Goal: Find specific page/section: Find specific page/section

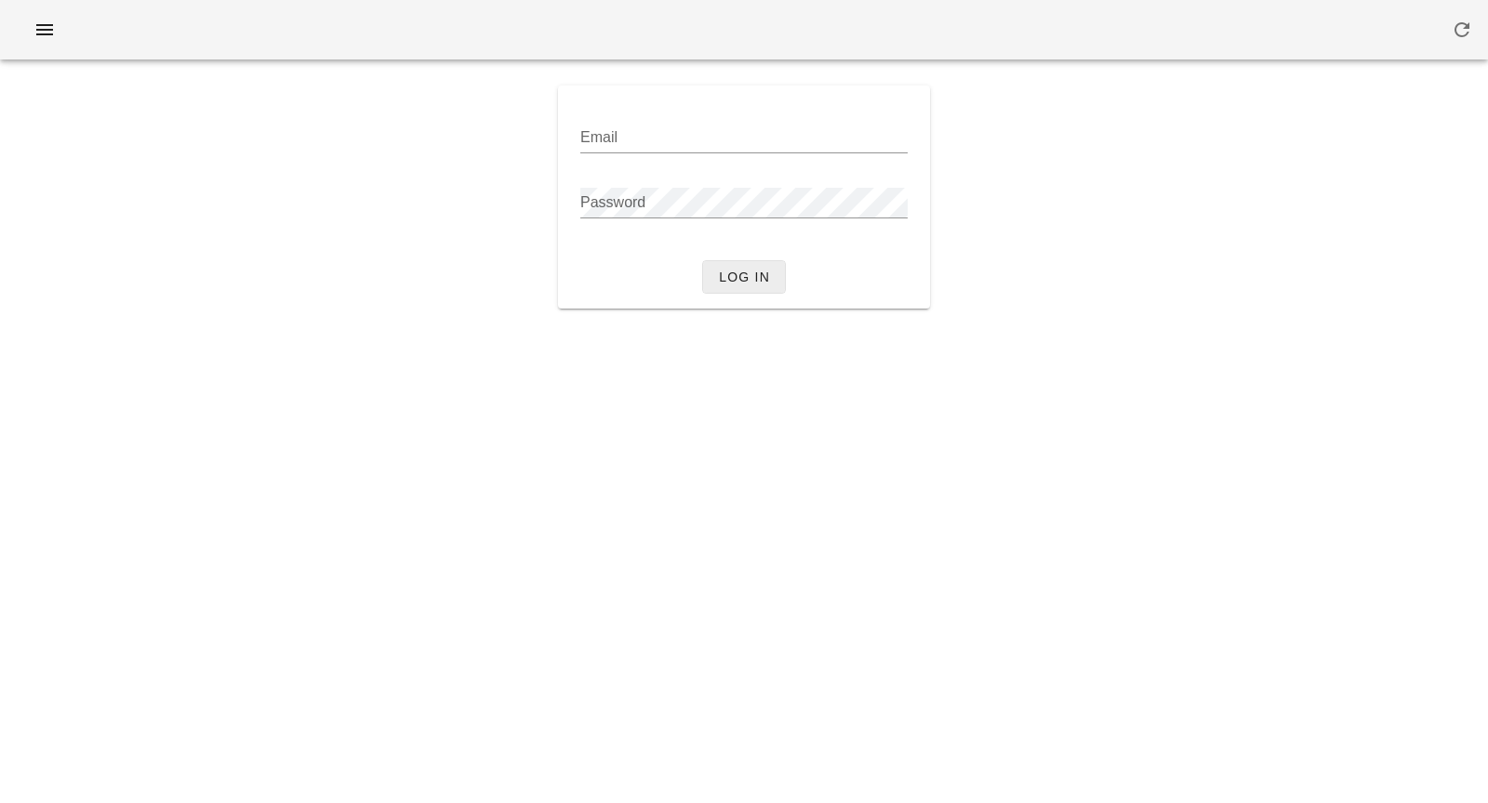
type input "[PERSON_NAME][EMAIL_ADDRESS][DOMAIN_NAME]"
click at [747, 283] on span "Log in" at bounding box center [744, 277] width 52 height 15
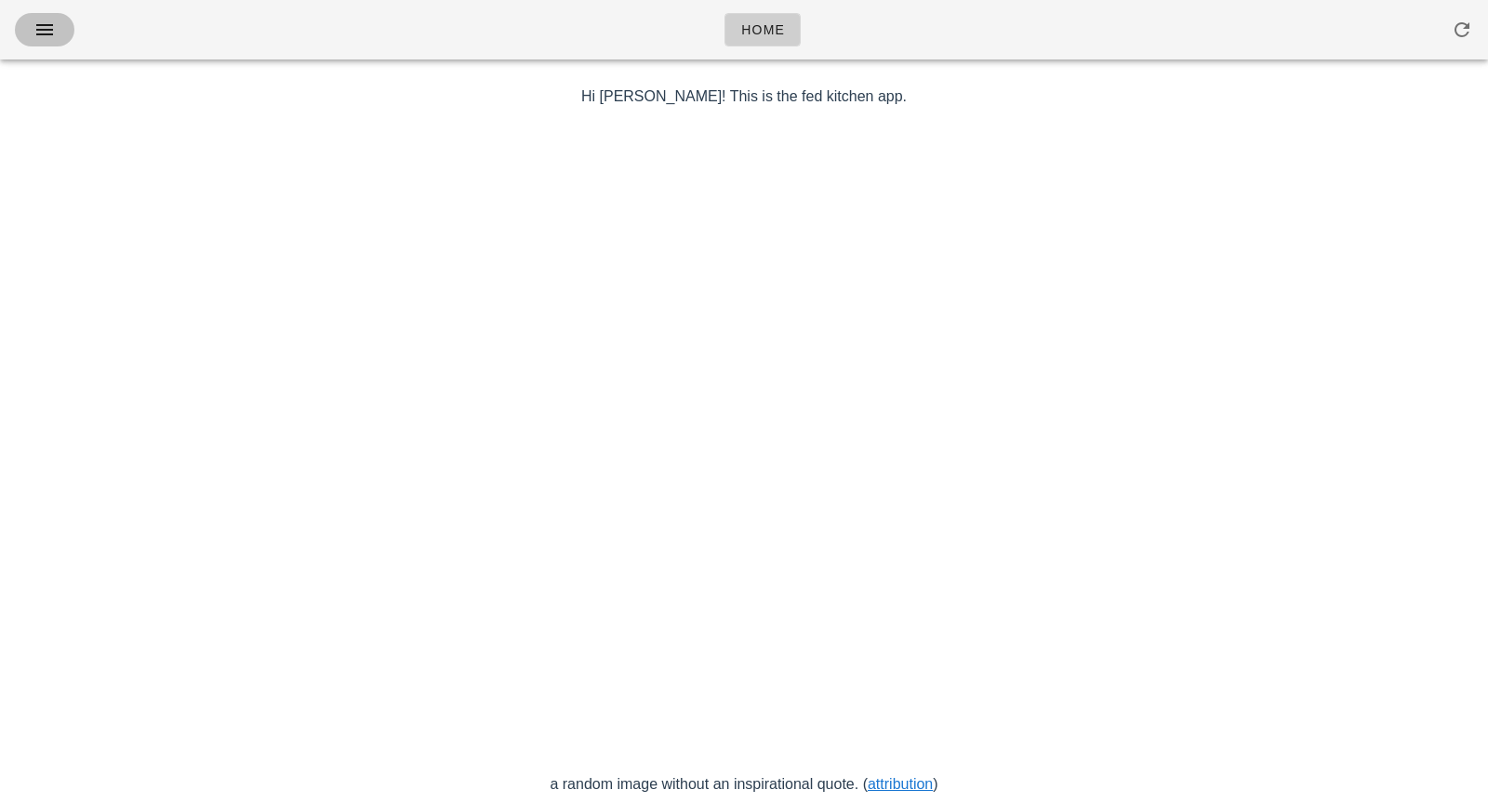
click at [57, 26] on span "button" at bounding box center [45, 30] width 30 height 22
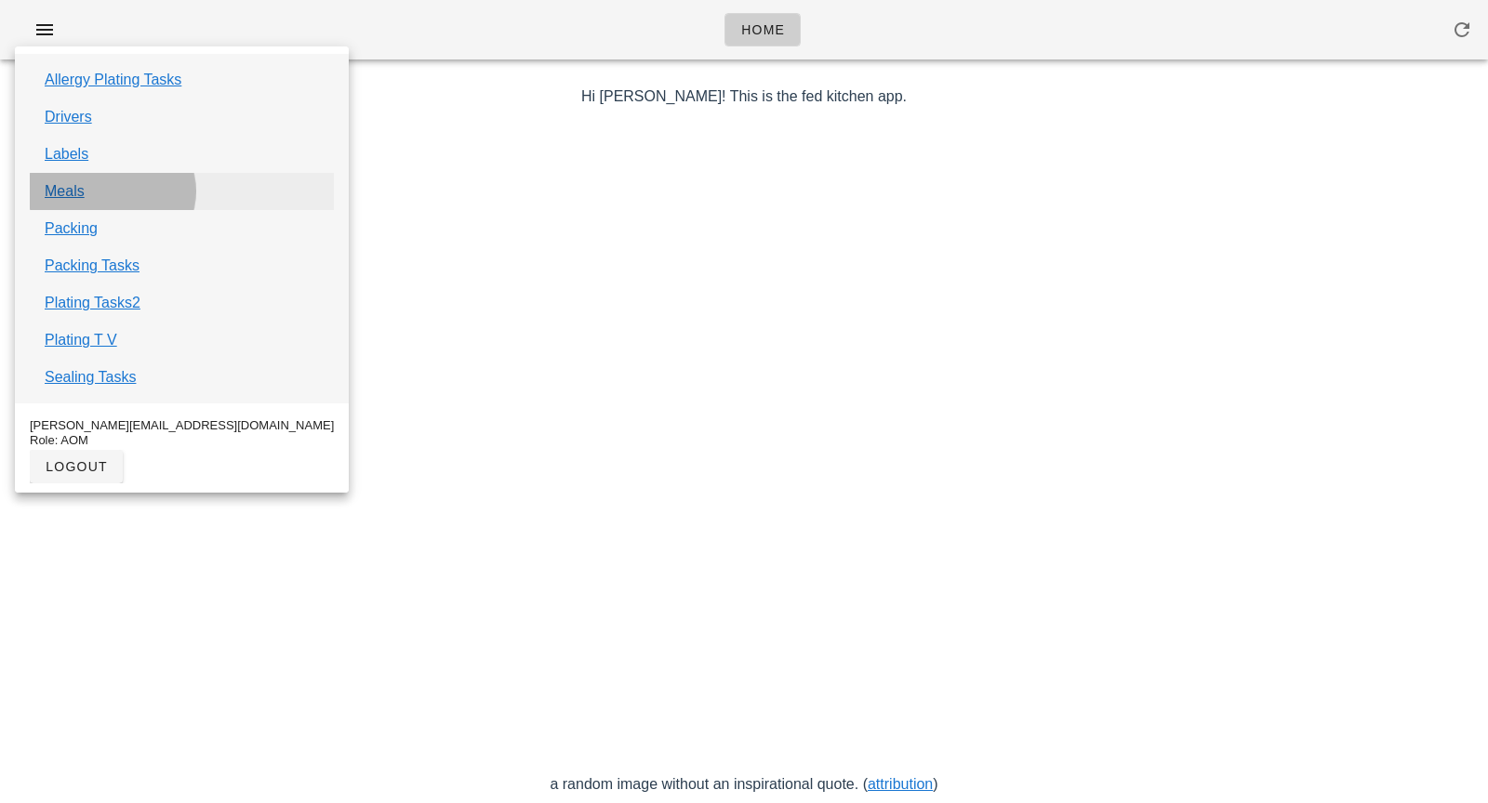
click at [80, 189] on link "Meals" at bounding box center [65, 191] width 40 height 22
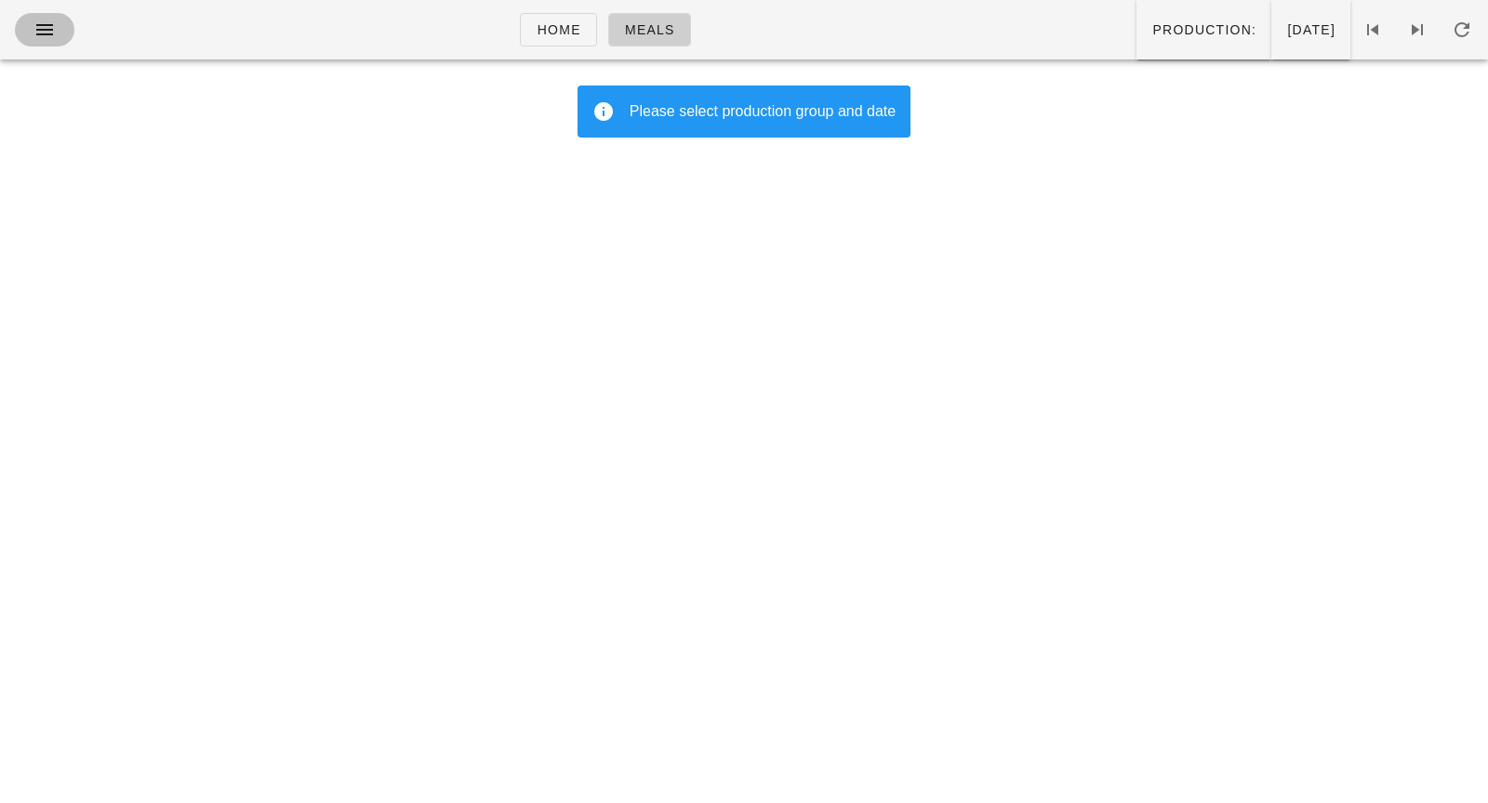
click at [45, 43] on button "button" at bounding box center [45, 29] width 60 height 33
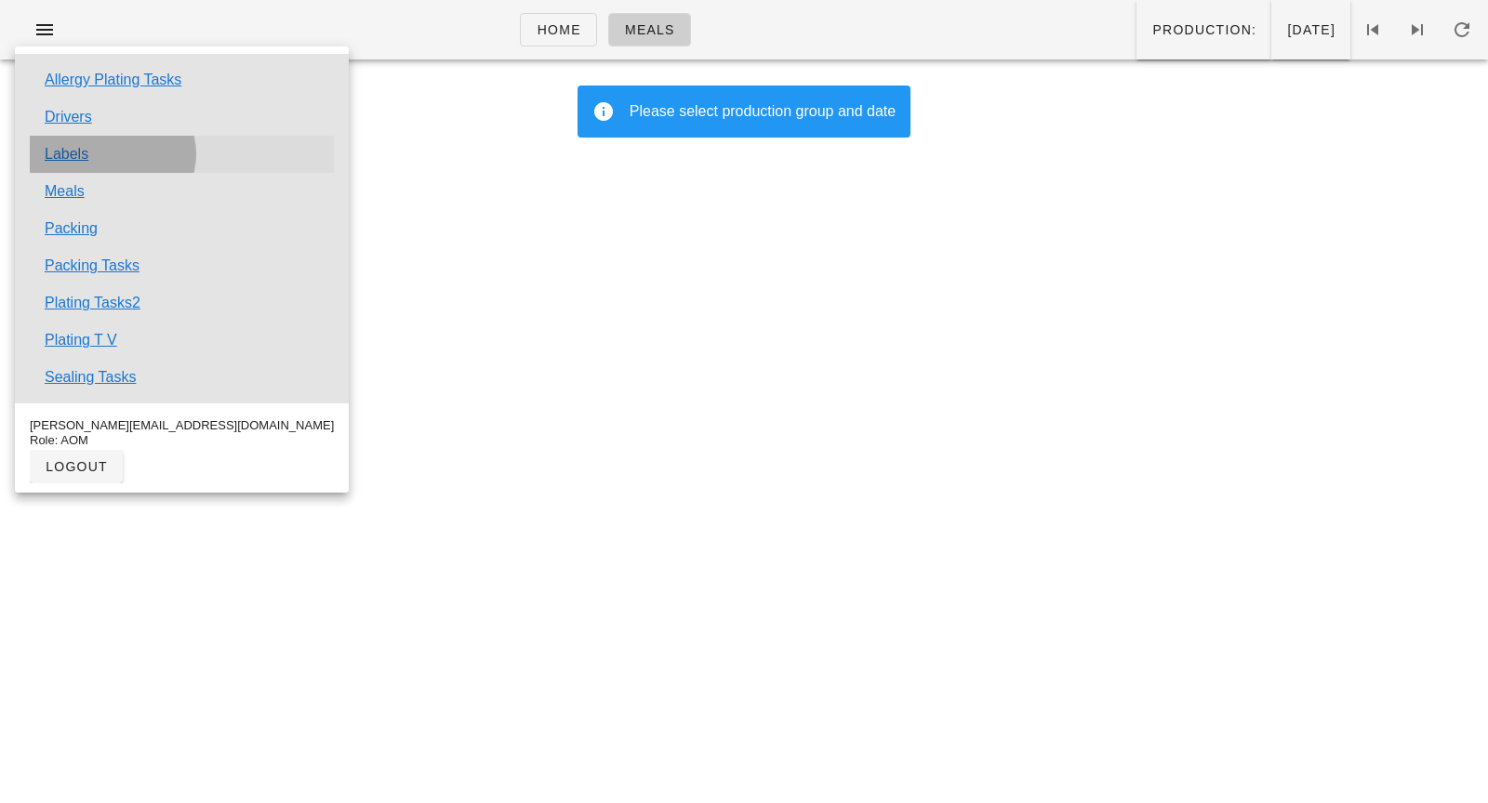
click at [60, 153] on link "Labels" at bounding box center [67, 154] width 44 height 22
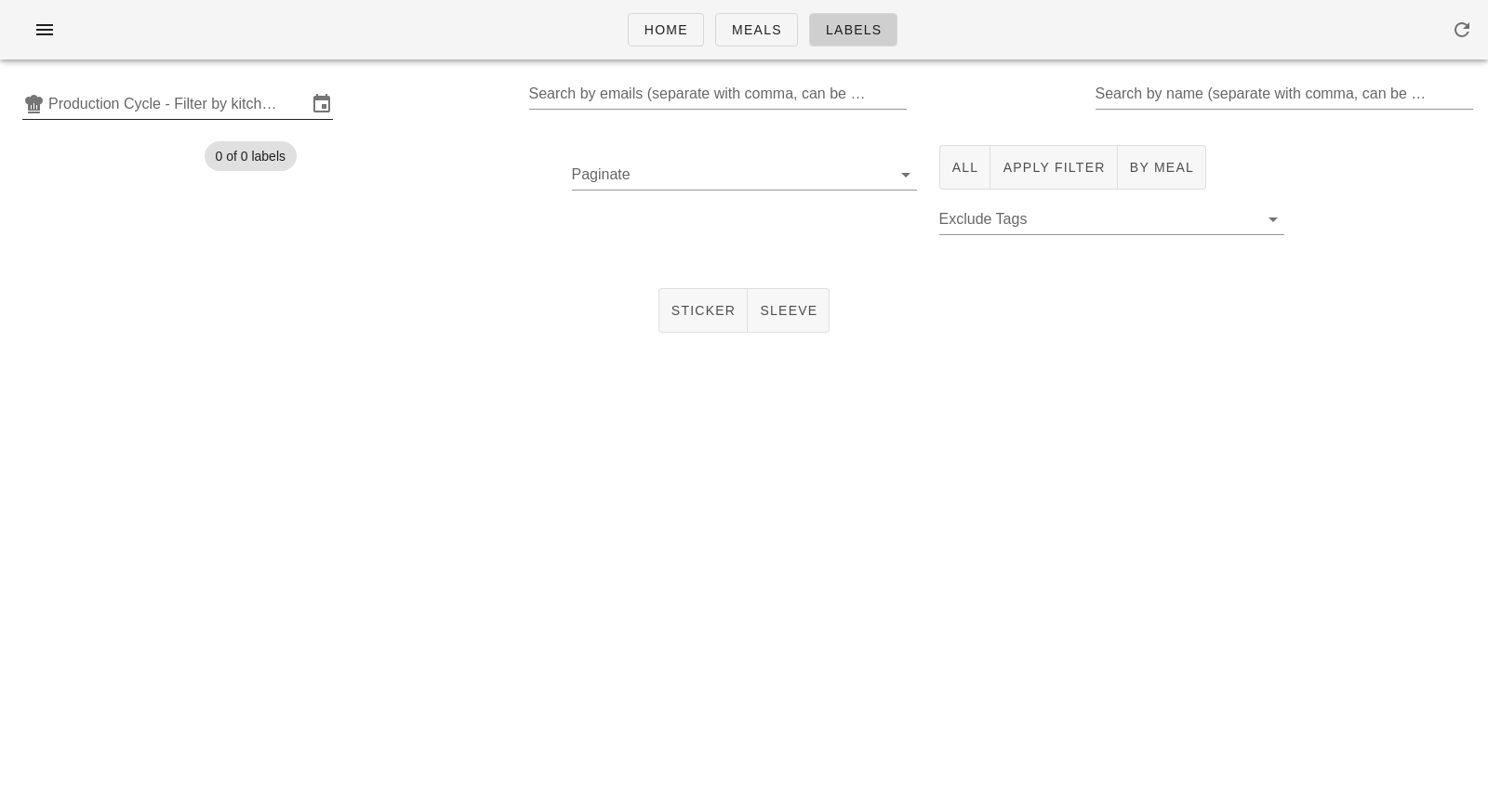
click at [161, 109] on input "Production Cycle - Filter by kitchen production schedules" at bounding box center [177, 104] width 258 height 30
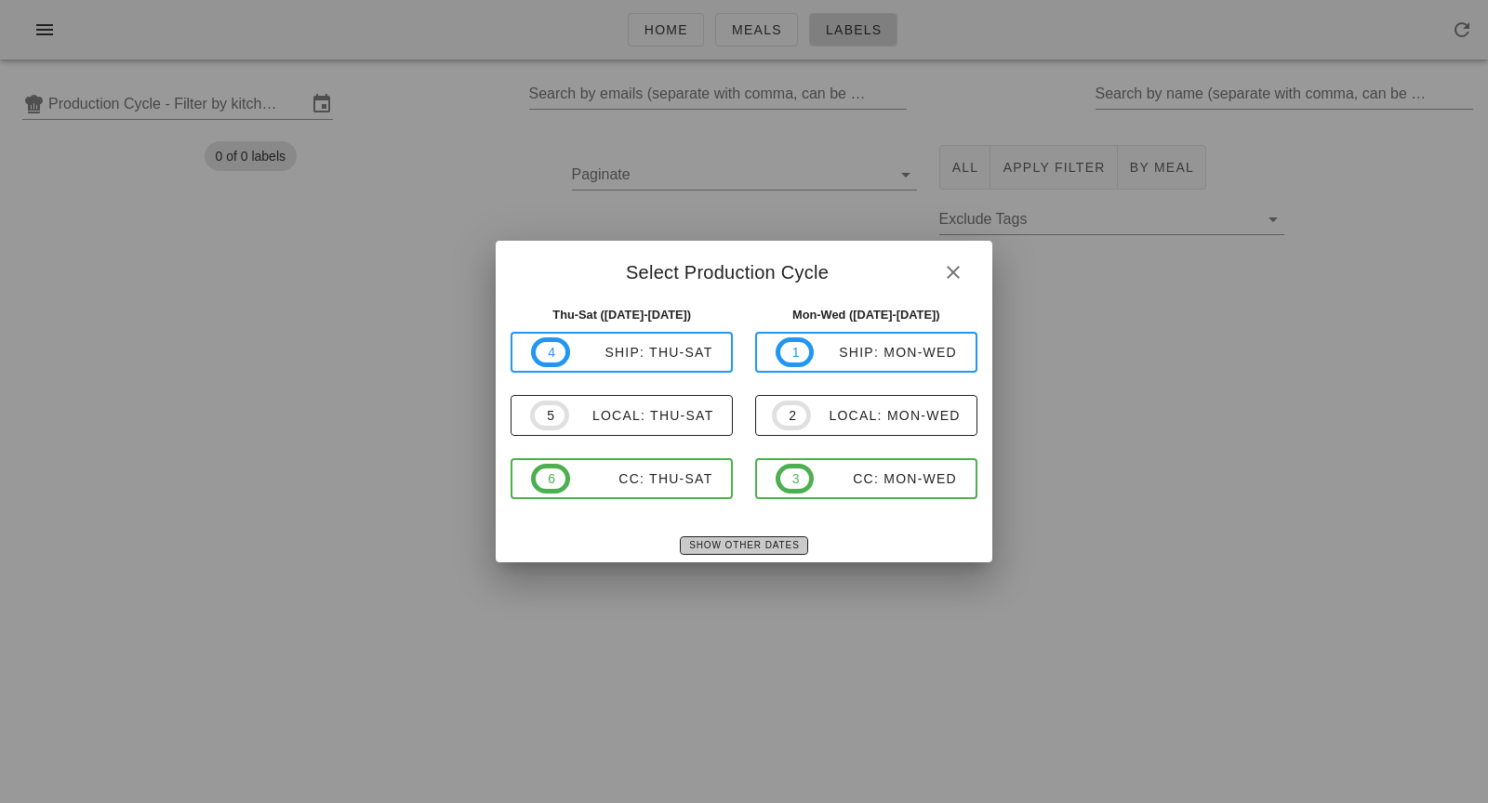
click at [730, 554] on button "Show Other Dates" at bounding box center [743, 545] width 127 height 19
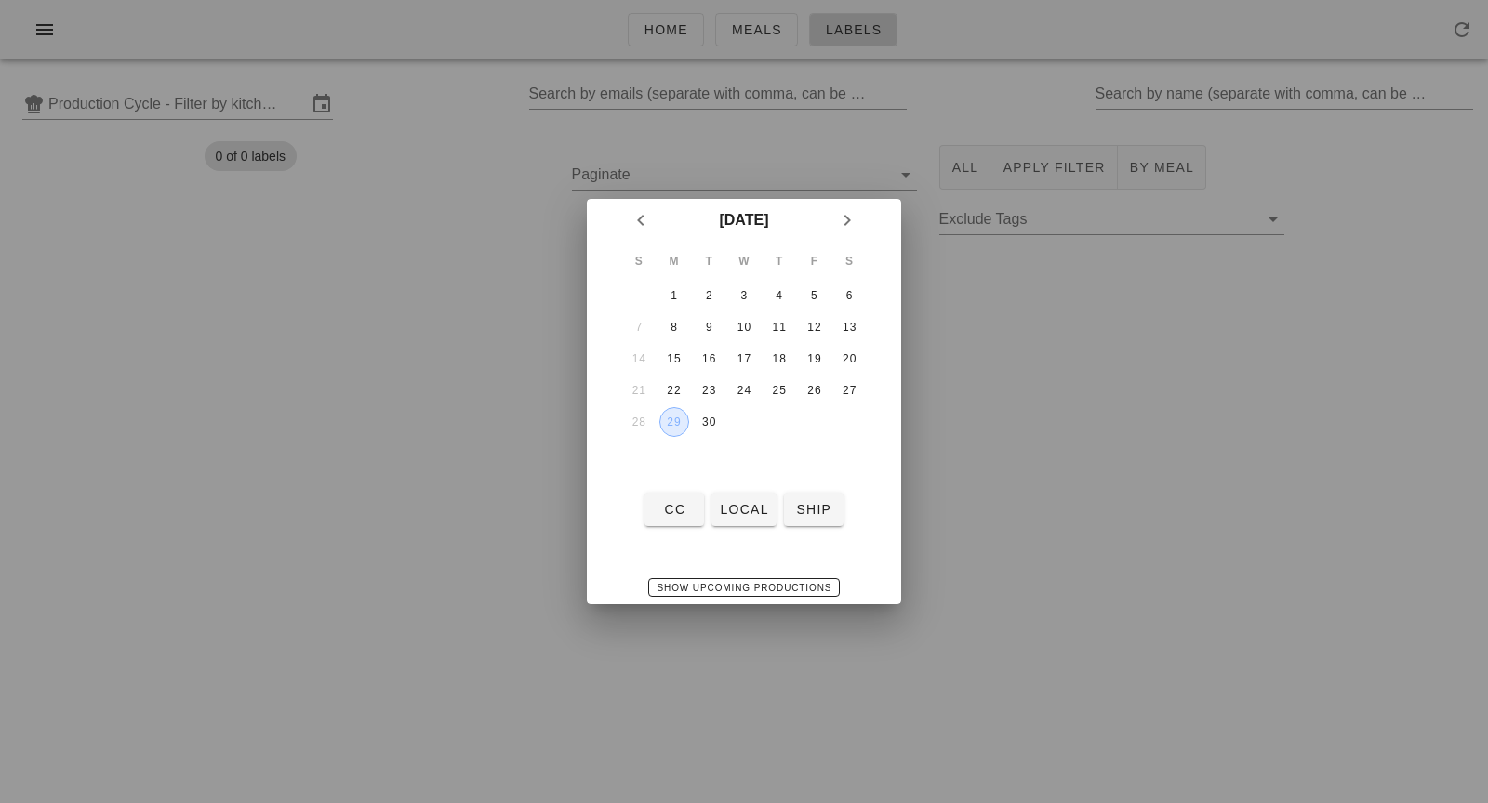
click at [679, 416] on div "29" at bounding box center [674, 422] width 28 height 13
click at [753, 512] on span "local" at bounding box center [743, 509] width 49 height 15
type input "local: Mon-Wed ([DATE]-[DATE])"
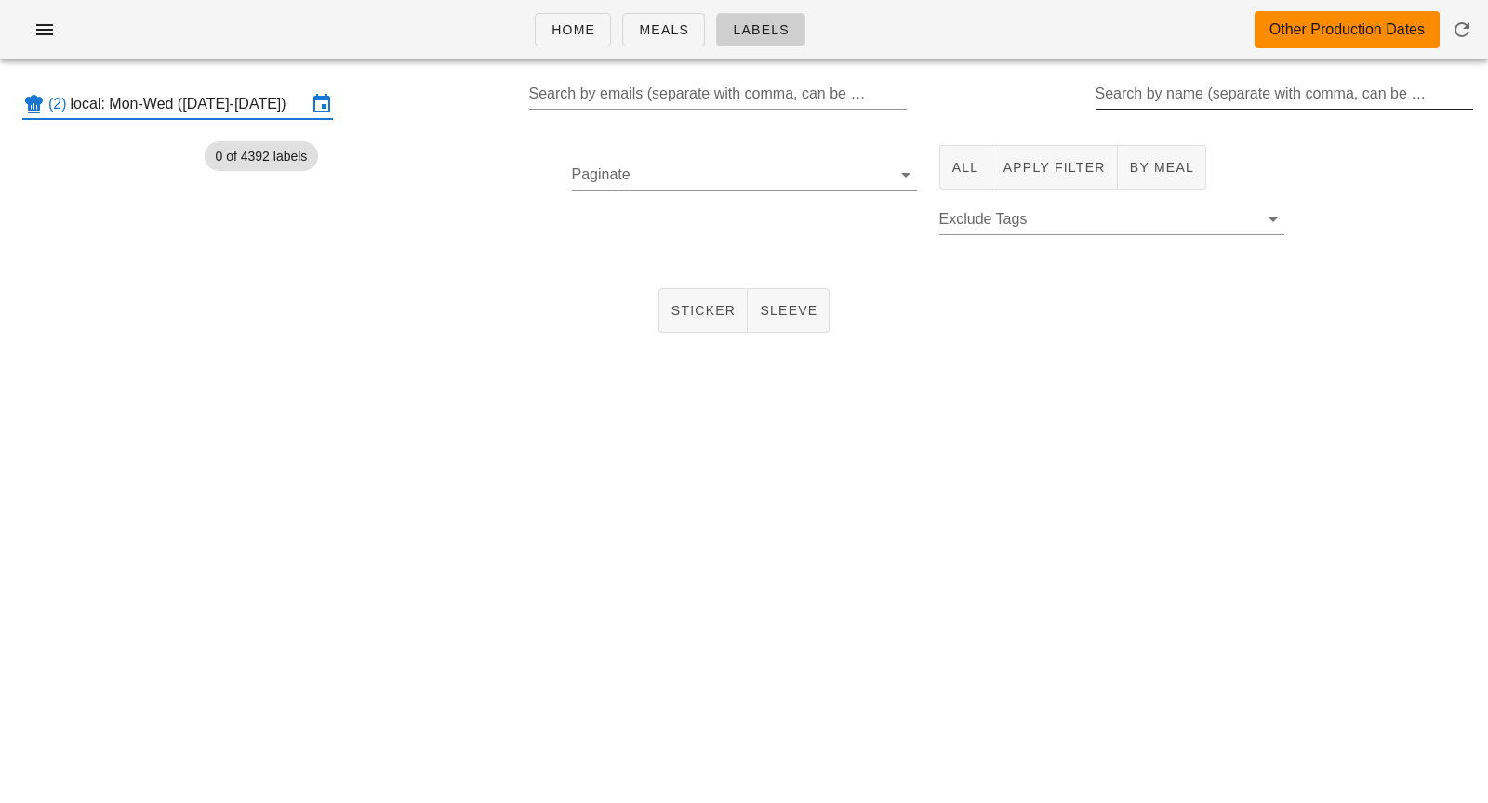
click at [1180, 98] on input "Search by name (separate with comma, can be partial)" at bounding box center [1282, 94] width 375 height 30
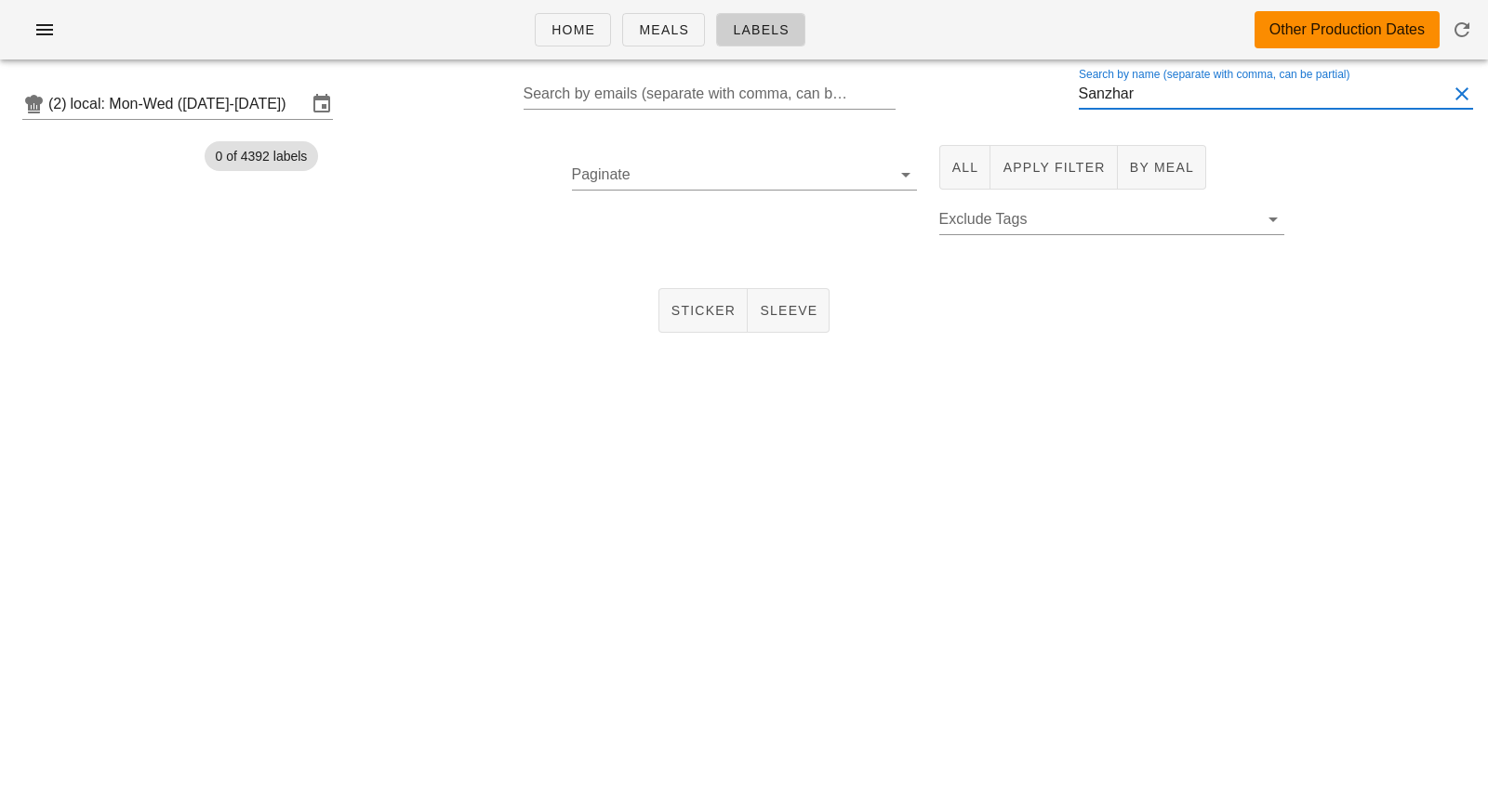
type input "Sanzhar"
click at [710, 267] on div at bounding box center [744, 273] width 370 height 15
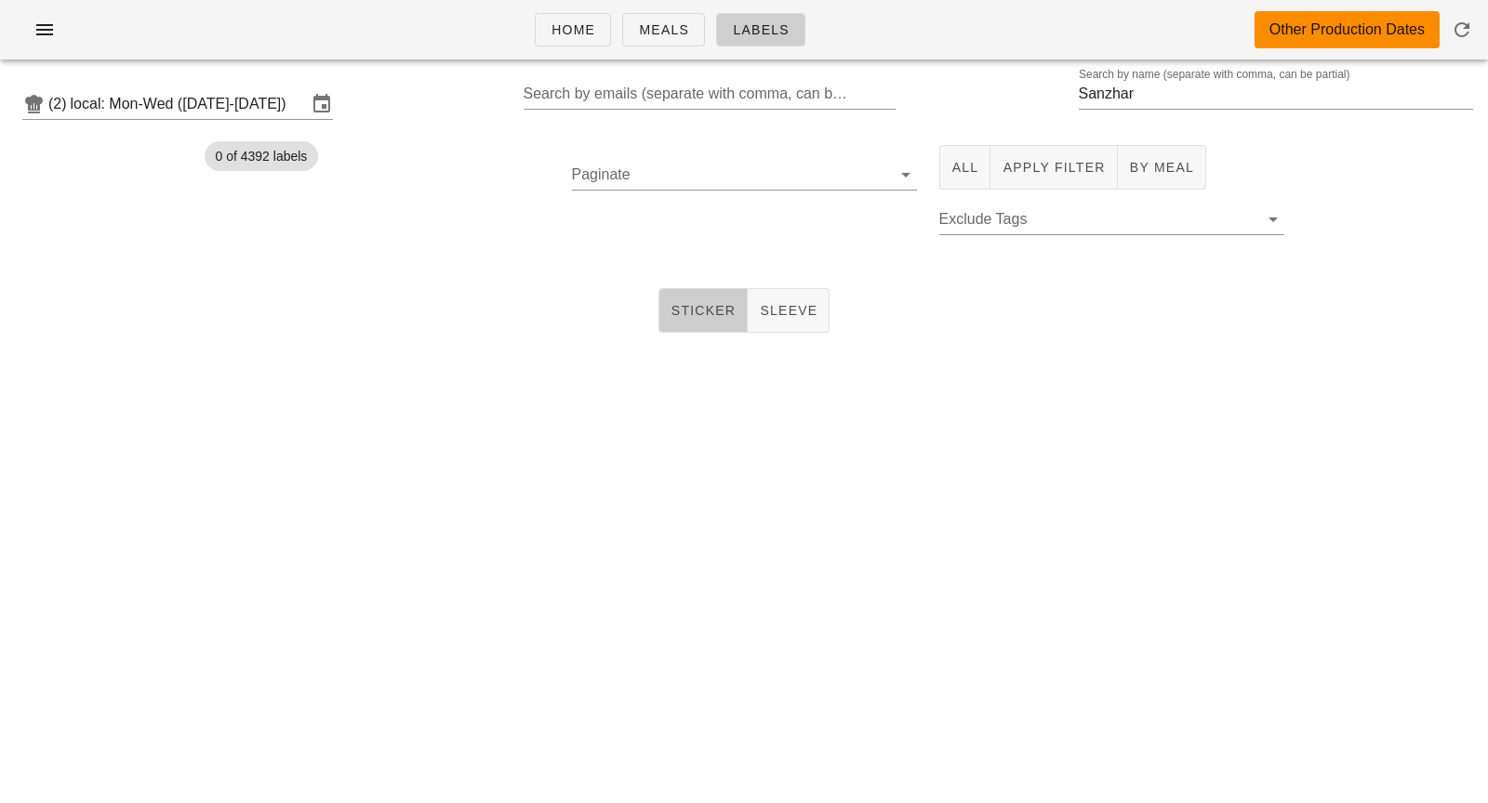
click at [710, 303] on span "Sticker" at bounding box center [703, 310] width 66 height 15
click at [972, 175] on span "All" at bounding box center [965, 167] width 28 height 15
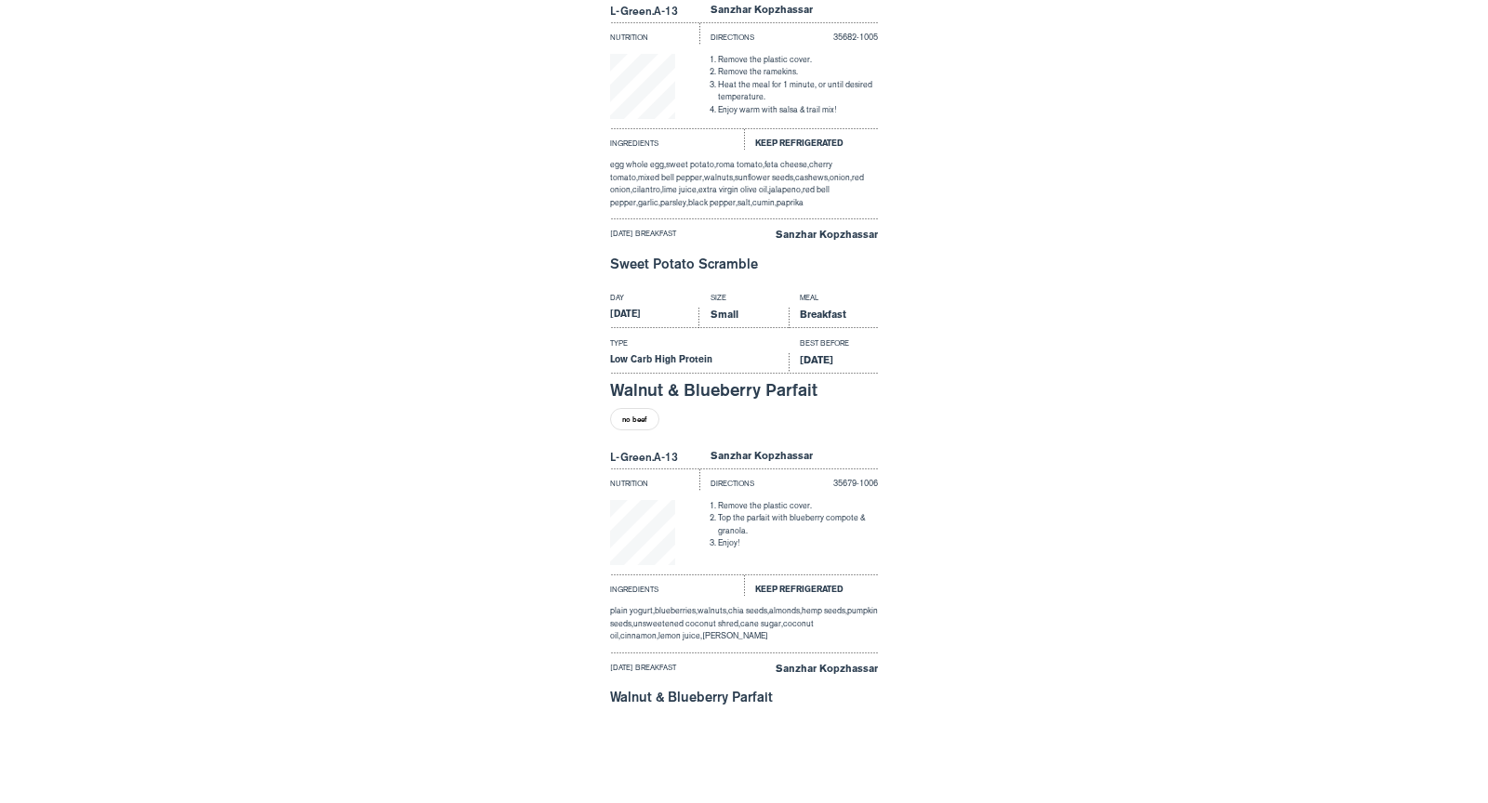
scroll to position [2288, 0]
